Goal: Task Accomplishment & Management: Complete application form

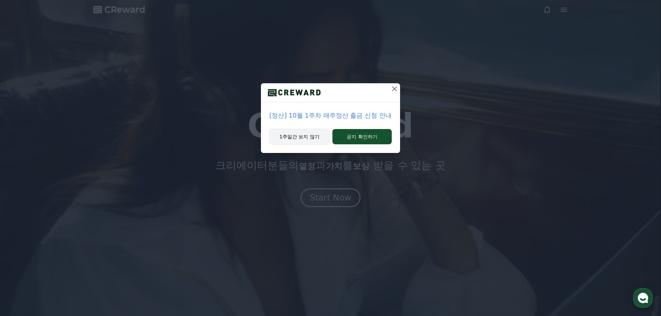
click at [313, 139] on button "1주일간 보지 않기" at bounding box center [299, 137] width 60 height 16
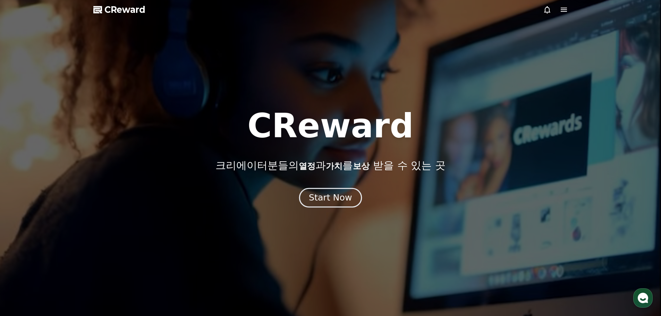
click at [341, 199] on div "Start Now" at bounding box center [330, 198] width 43 height 12
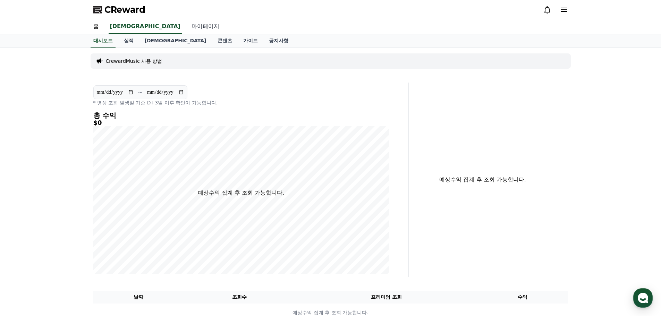
click at [186, 27] on link "마이페이지" at bounding box center [205, 26] width 39 height 15
select select "**********"
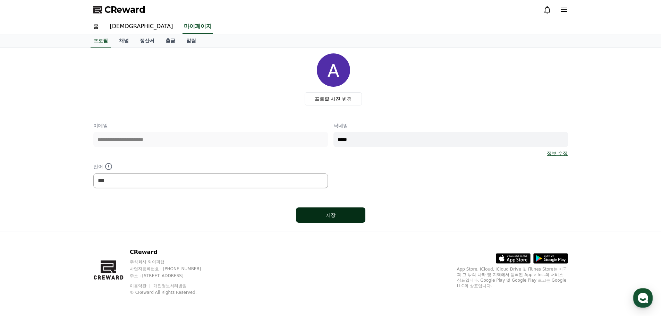
click at [348, 215] on div "저장" at bounding box center [331, 215] width 42 height 7
select select "**********"
click at [120, 43] on link "채널" at bounding box center [123, 40] width 21 height 13
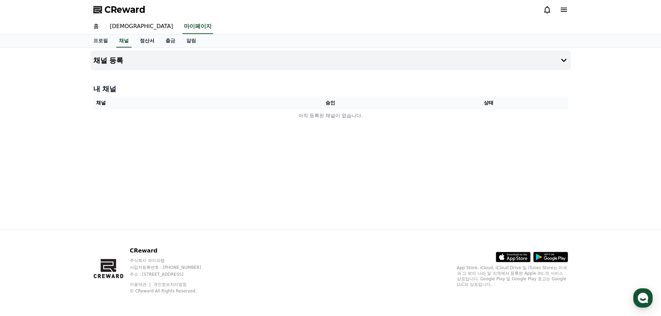
click at [147, 41] on link "정산서" at bounding box center [147, 40] width 26 height 13
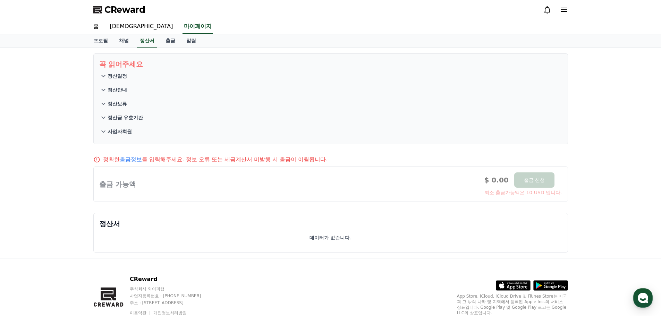
click at [134, 40] on div "프로필 채널 정산서 출금 알림" at bounding box center [331, 40] width 486 height 13
click at [125, 40] on link "채널" at bounding box center [123, 40] width 21 height 13
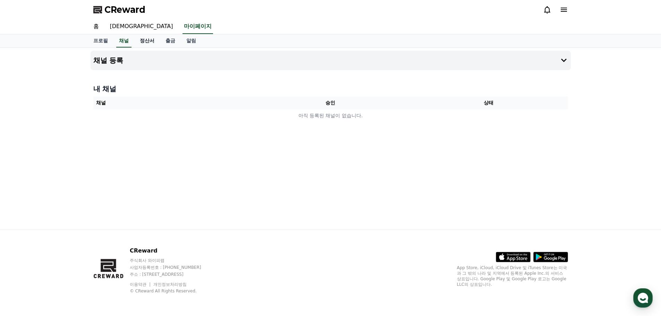
click at [143, 42] on link "정산서" at bounding box center [147, 40] width 26 height 13
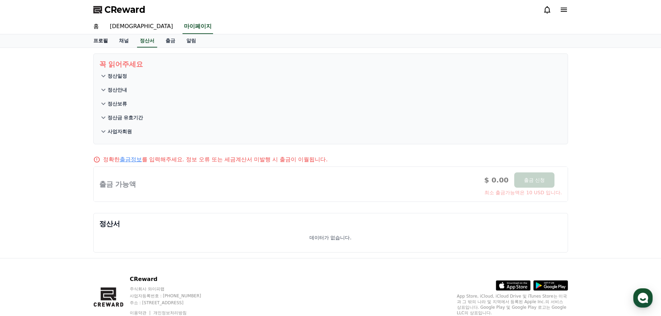
click at [100, 42] on link "프로필" at bounding box center [101, 40] width 26 height 13
select select "**********"
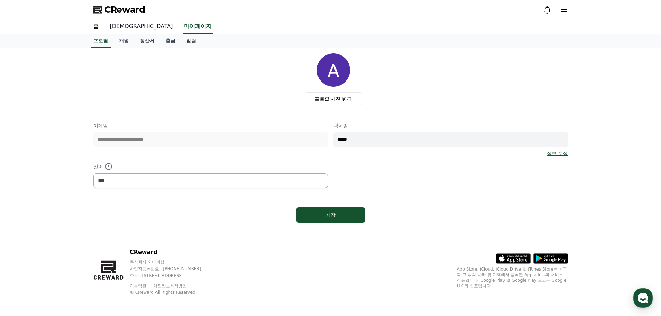
click at [115, 24] on link "음원" at bounding box center [141, 26] width 74 height 15
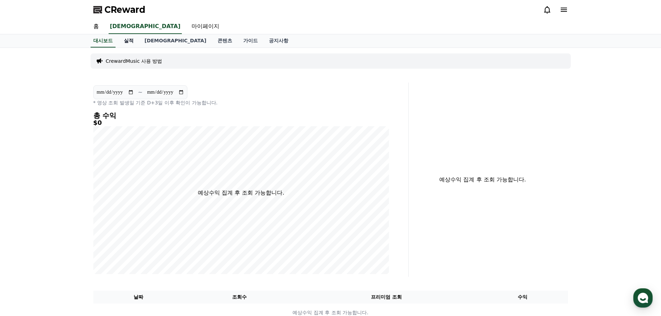
click at [127, 39] on link "실적" at bounding box center [128, 40] width 21 height 13
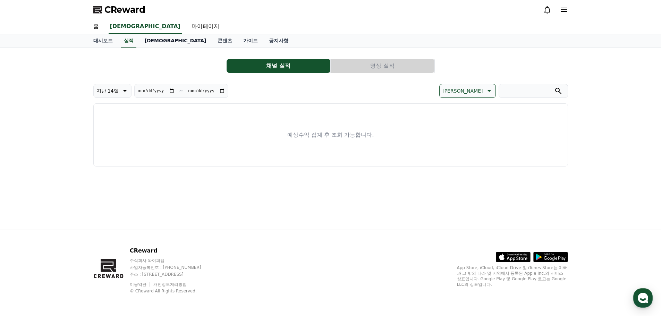
click at [148, 41] on link "음원" at bounding box center [175, 40] width 73 height 13
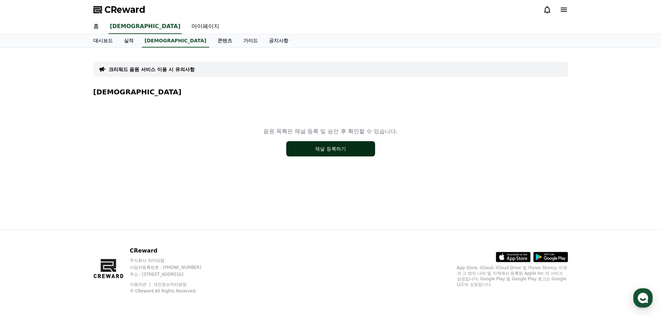
click at [371, 149] on button "채널 등록하기" at bounding box center [330, 148] width 89 height 15
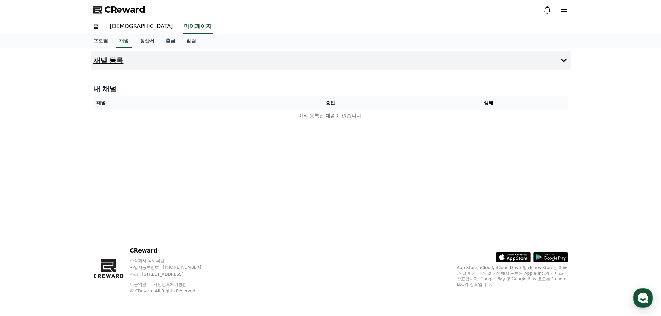
click at [471, 63] on button "채널 등록" at bounding box center [331, 60] width 480 height 19
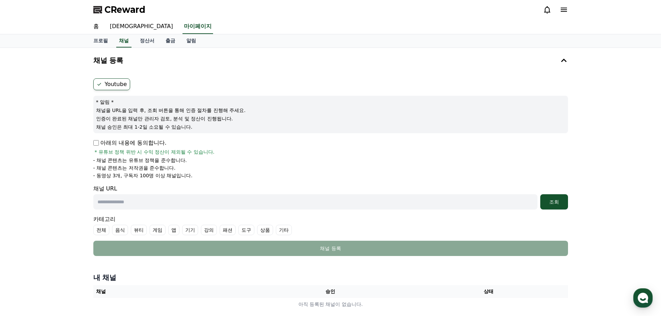
click at [129, 203] on input "text" at bounding box center [315, 201] width 444 height 15
paste input "**********"
type input "**********"
click at [550, 203] on div "조회" at bounding box center [554, 201] width 22 height 7
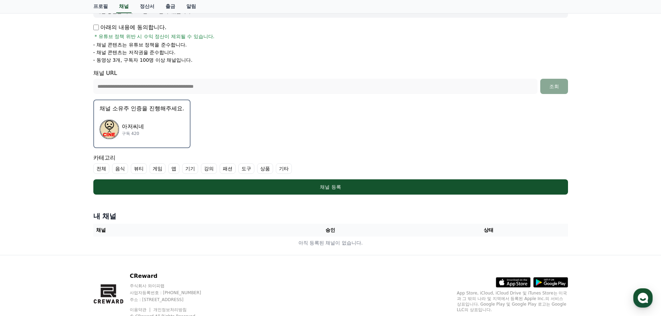
scroll to position [141, 0]
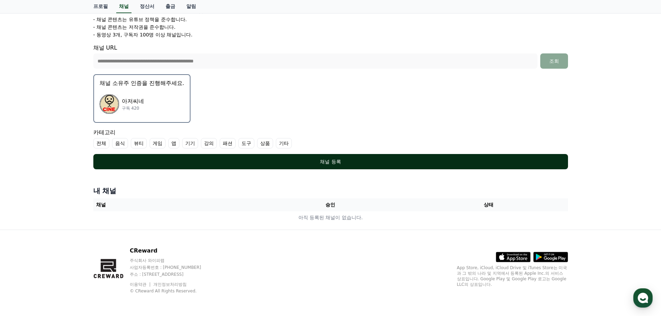
click at [327, 163] on div "채널 등록" at bounding box center [330, 161] width 447 height 7
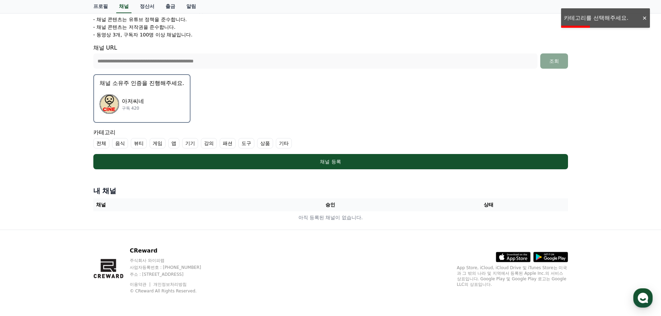
click at [290, 123] on form "**********" at bounding box center [330, 54] width 474 height 232
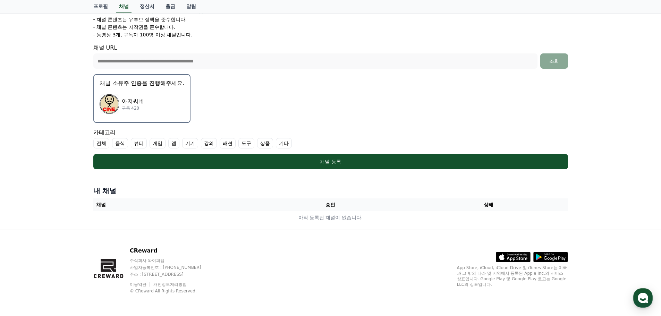
click at [281, 142] on label "기타" at bounding box center [284, 143] width 16 height 10
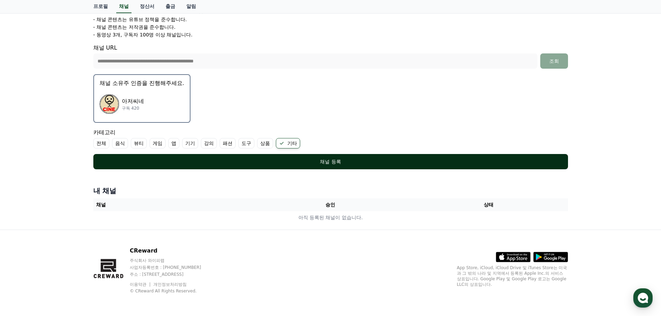
click at [325, 162] on div "채널 등록" at bounding box center [330, 161] width 447 height 7
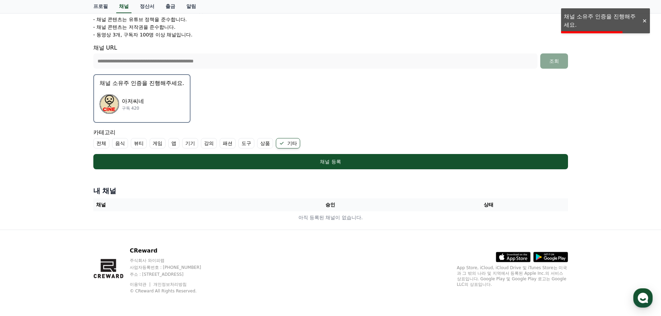
click at [457, 94] on form "**********" at bounding box center [330, 54] width 474 height 232
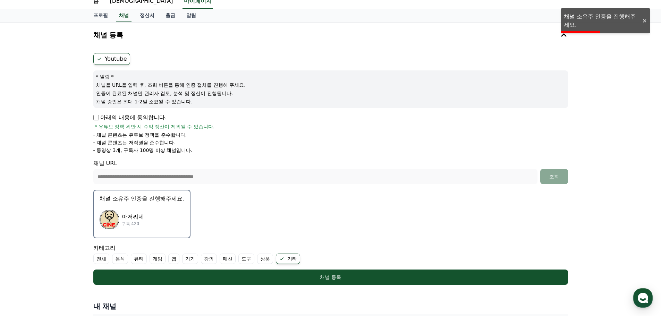
scroll to position [0, 0]
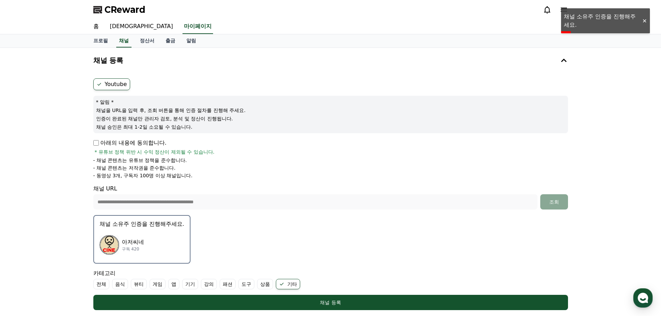
click at [129, 242] on p "아저씨네" at bounding box center [133, 242] width 22 height 8
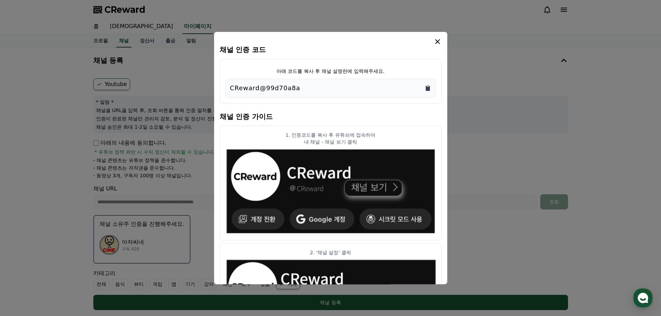
click at [427, 88] on icon "Copy to clipboard" at bounding box center [428, 87] width 4 height 5
click at [437, 43] on icon "modal" at bounding box center [437, 41] width 8 height 8
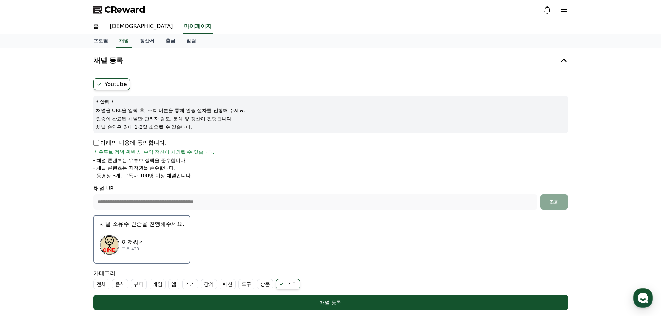
scroll to position [115, 0]
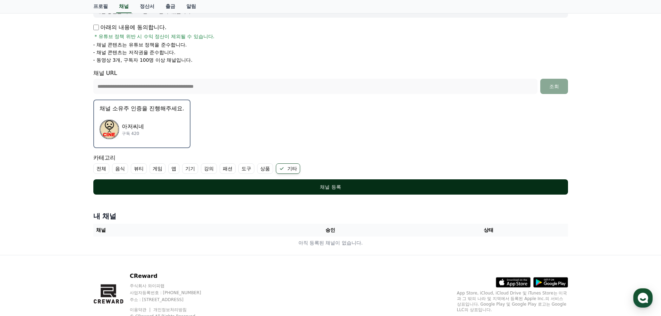
click at [353, 186] on div "채널 등록" at bounding box center [330, 186] width 447 height 7
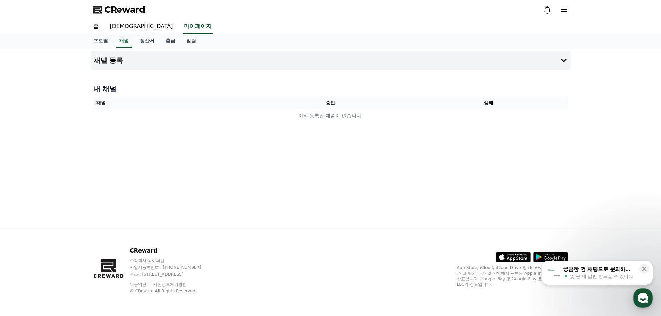
click at [564, 8] on icon at bounding box center [563, 10] width 6 height 4
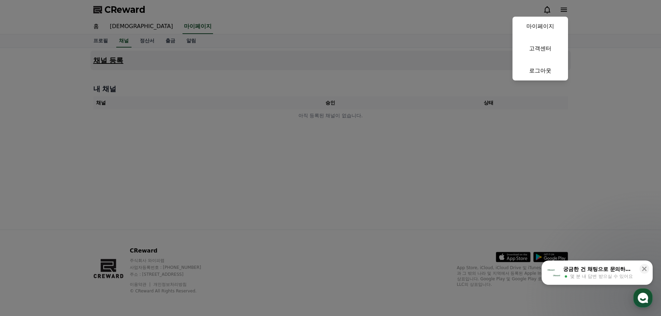
click at [543, 68] on link "로그아웃" at bounding box center [539, 70] width 55 height 19
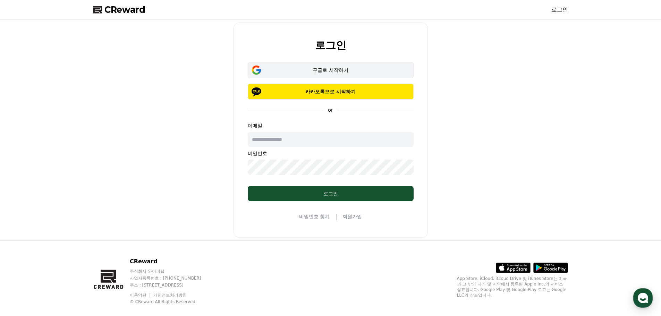
click at [327, 71] on div "구글로 시작하기" at bounding box center [331, 70] width 146 height 7
